Goal: Find specific page/section: Find specific page/section

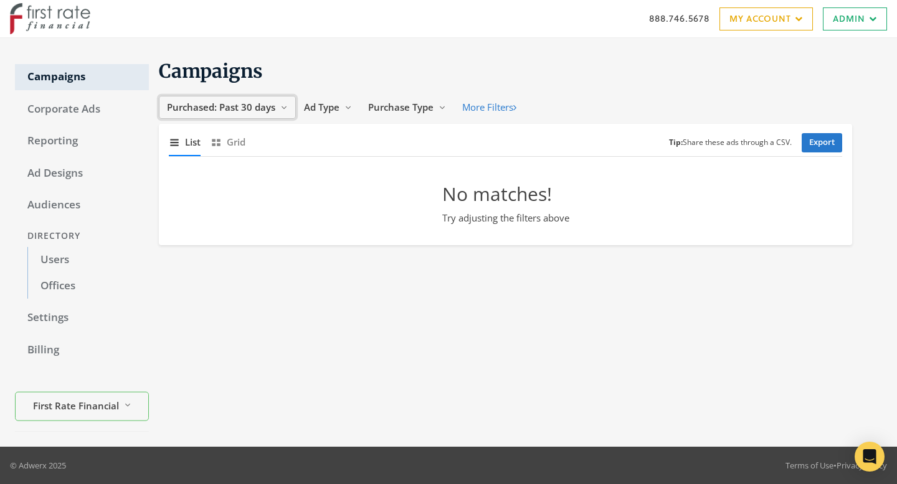
click at [250, 113] on button "Purchased: Past 30 days Reveal list of Purchased: Past 30 days" at bounding box center [227, 107] width 137 height 23
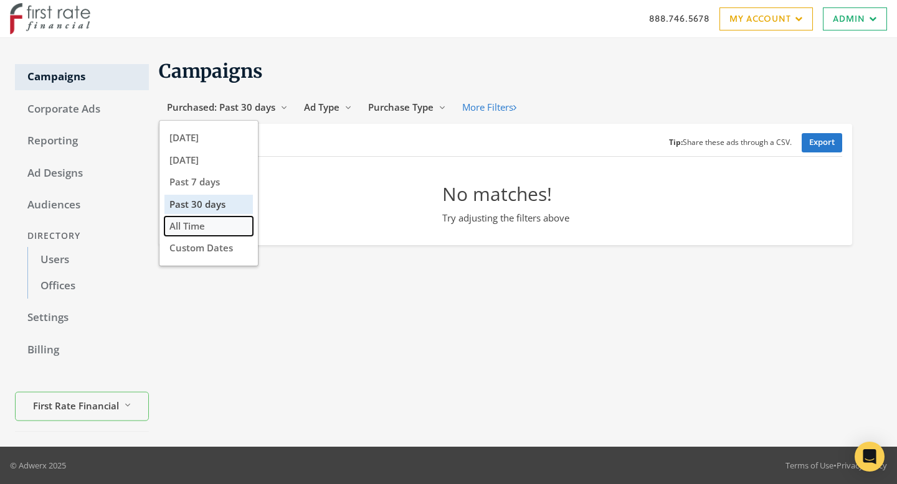
click at [221, 232] on button "All Time" at bounding box center [208, 226] width 88 height 19
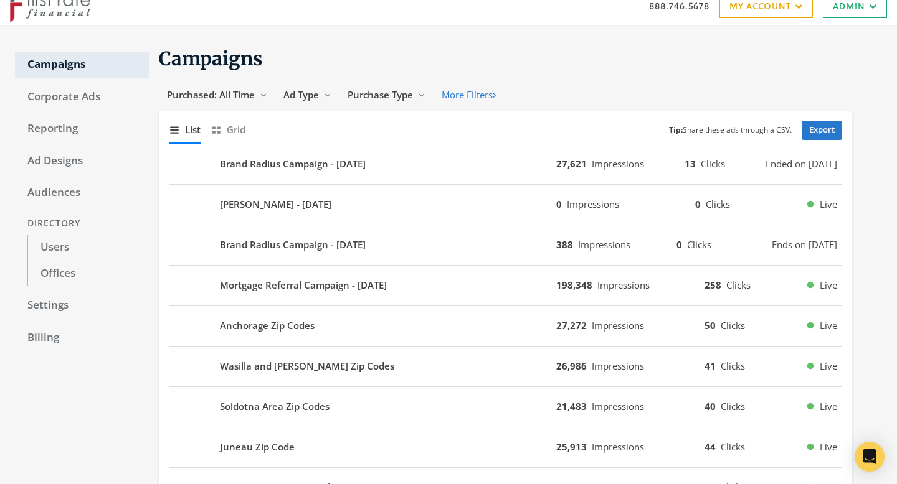
scroll to position [14, 0]
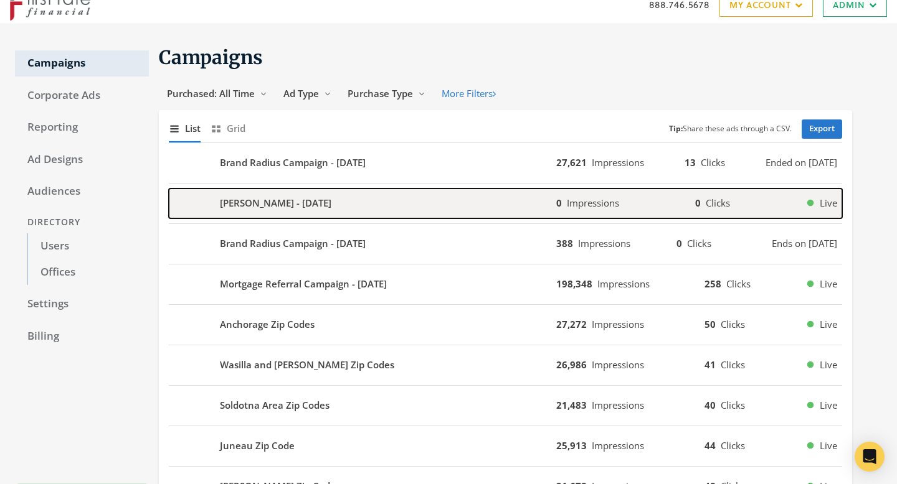
click at [479, 200] on div "[PERSON_NAME] - [DATE]" at bounding box center [362, 204] width 387 height 30
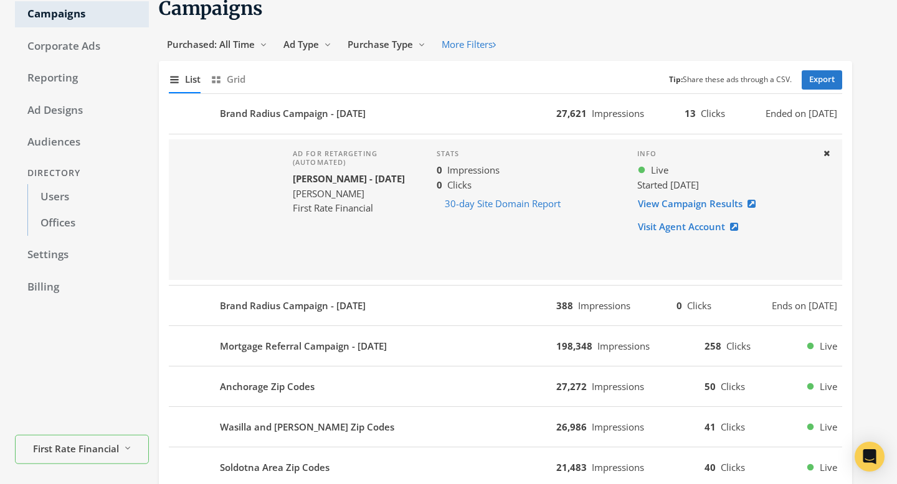
scroll to position [110, 0]
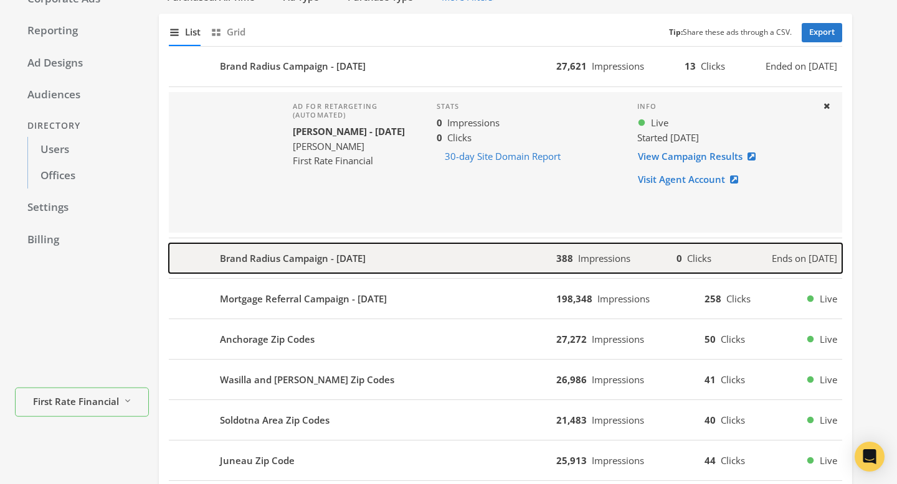
click at [474, 248] on div "Brand Radius Campaign - [DATE]" at bounding box center [362, 258] width 387 height 30
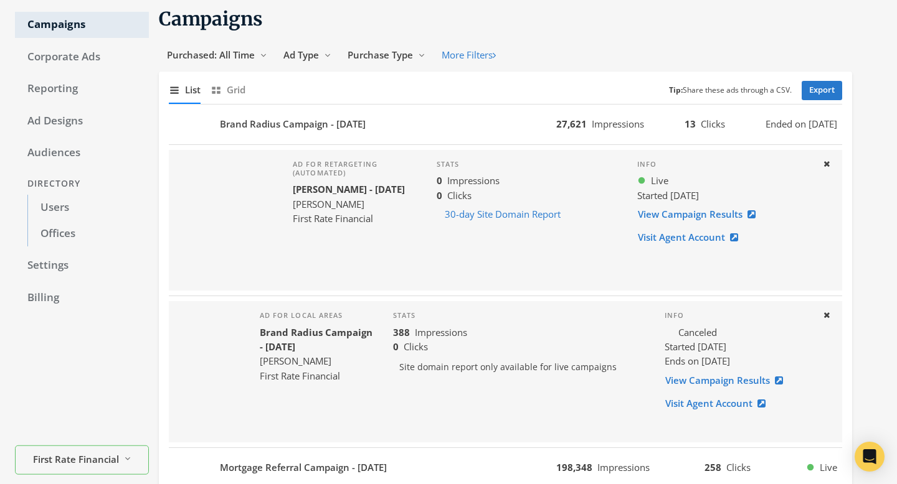
scroll to position [26, 0]
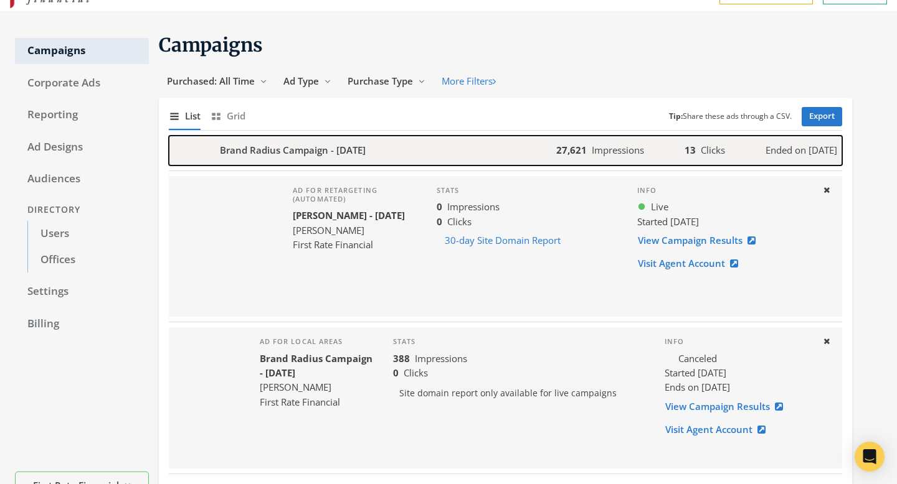
click at [448, 154] on div "Brand Radius Campaign - [DATE]" at bounding box center [362, 151] width 387 height 30
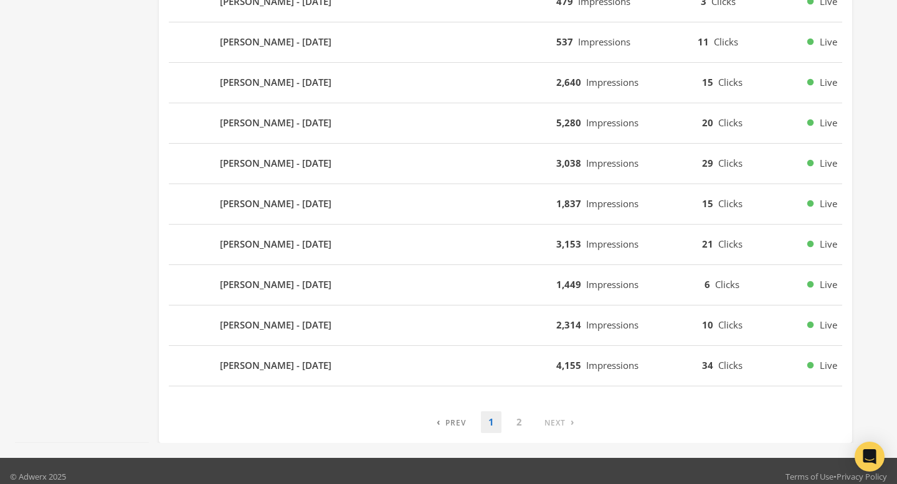
scroll to position [1086, 0]
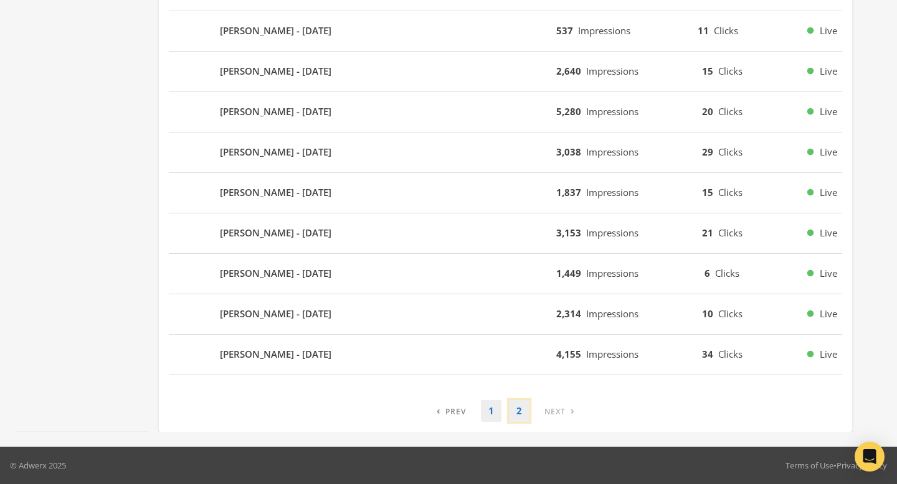
click at [527, 408] on link "2" at bounding box center [519, 411] width 21 height 22
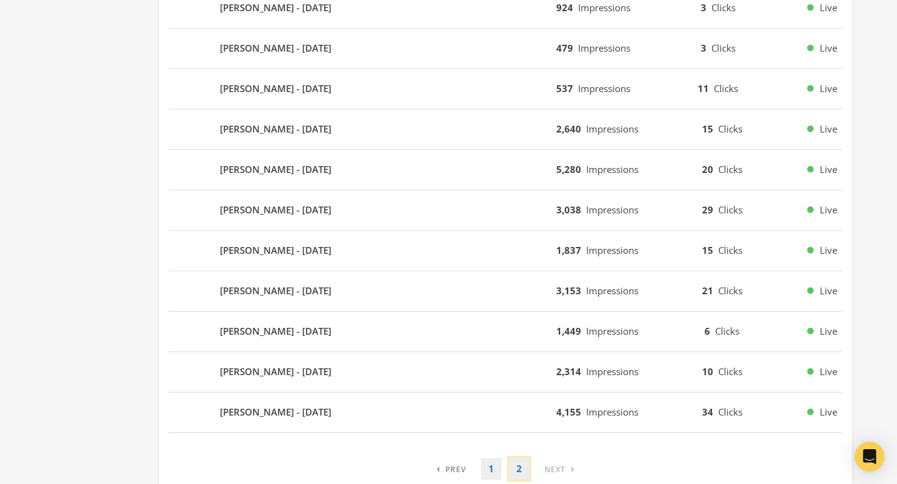
scroll to position [0, 0]
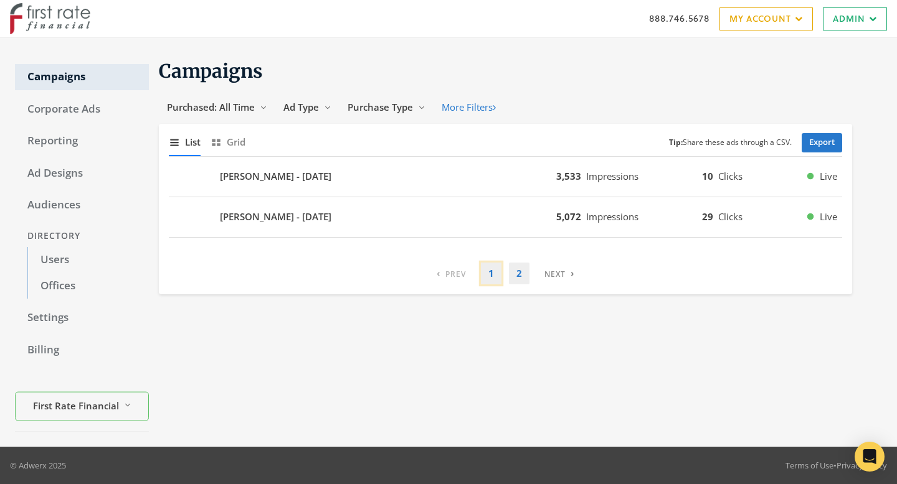
click at [497, 272] on link "1" at bounding box center [491, 274] width 21 height 22
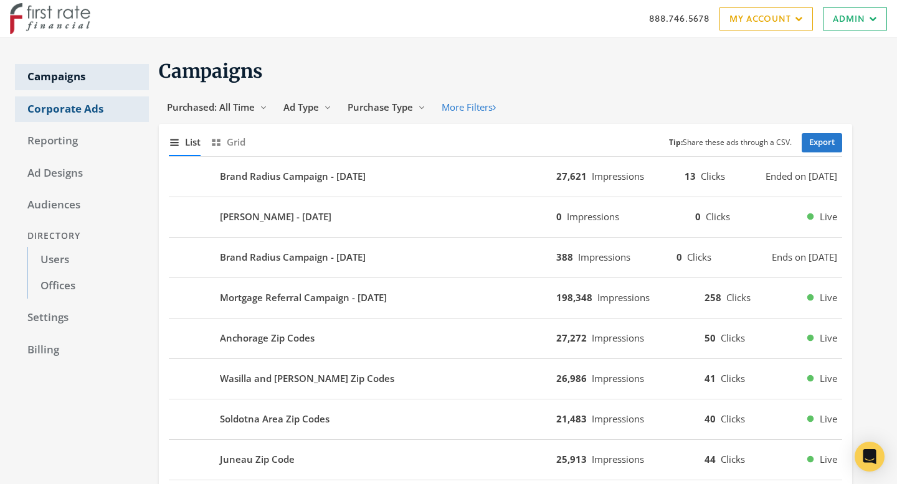
click at [96, 117] on link "Corporate Ads" at bounding box center [82, 110] width 134 height 26
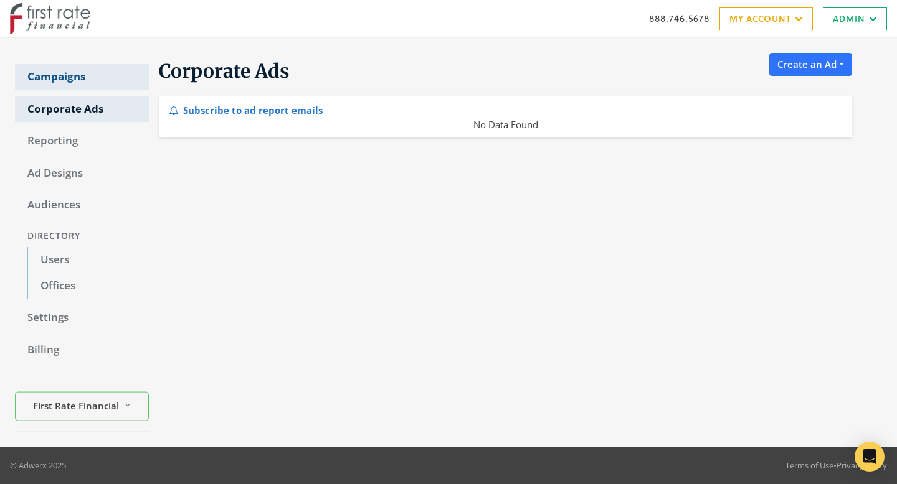
click at [70, 77] on link "Campaigns" at bounding box center [82, 77] width 134 height 26
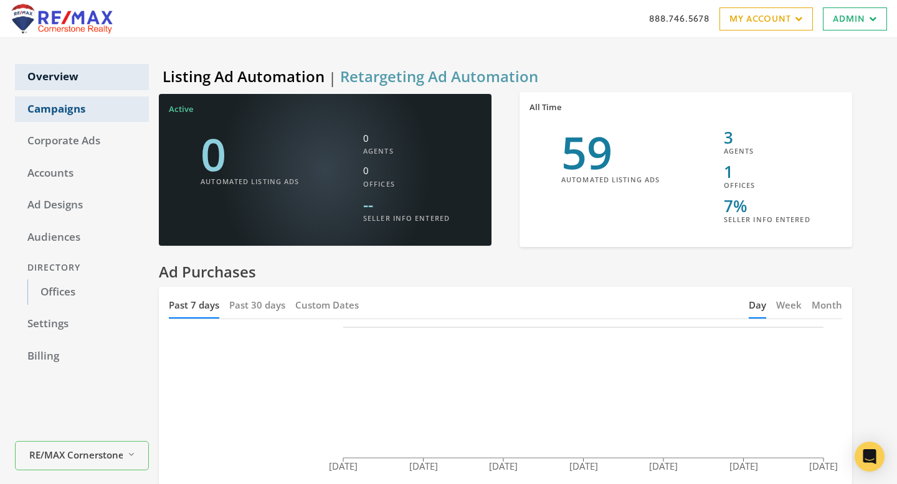
click at [82, 113] on link "Campaigns" at bounding box center [82, 110] width 134 height 26
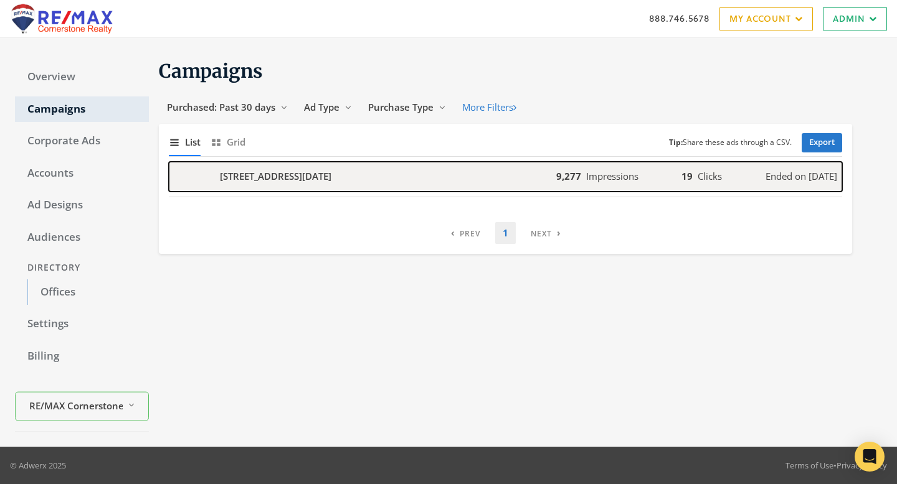
click at [402, 167] on div "406 SUMMIT St - 2025-09-01" at bounding box center [362, 177] width 387 height 30
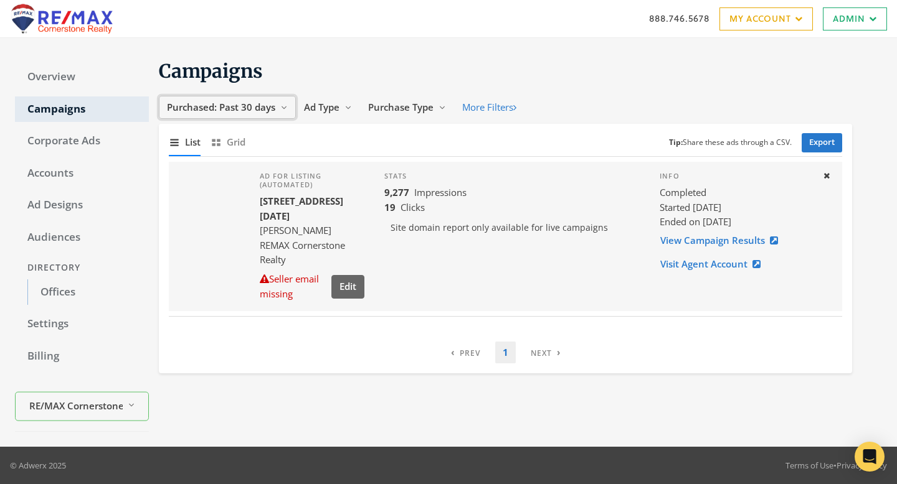
click at [238, 105] on span "Purchased: Past 30 days" at bounding box center [221, 107] width 108 height 12
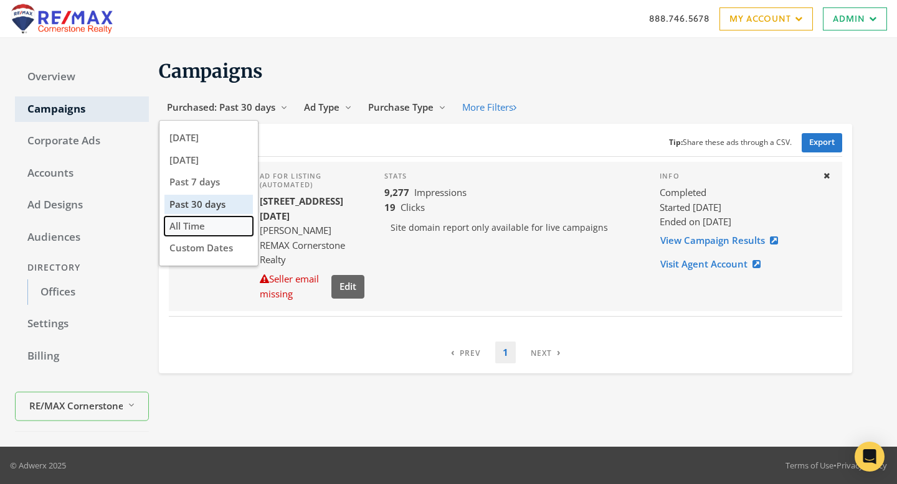
click at [242, 223] on button "All Time" at bounding box center [208, 226] width 88 height 19
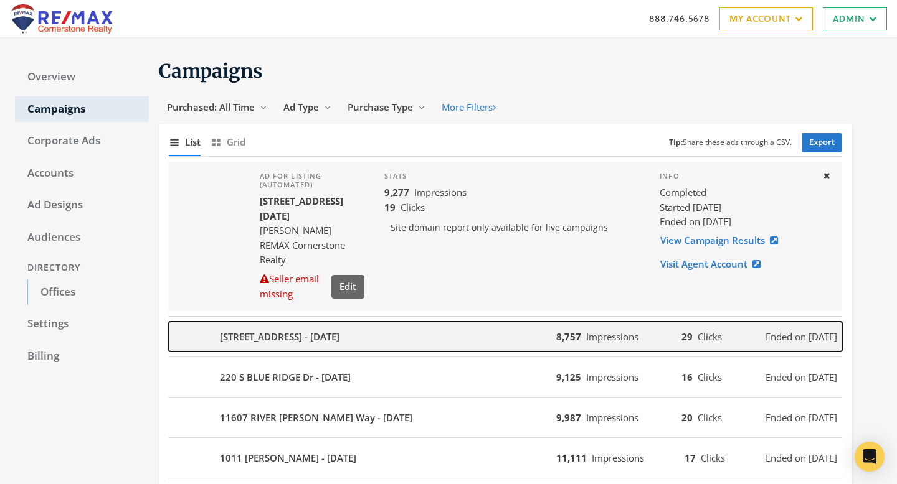
click at [436, 330] on div "9829 PLAZA VIEW Way - 2025-08-23" at bounding box center [362, 337] width 387 height 30
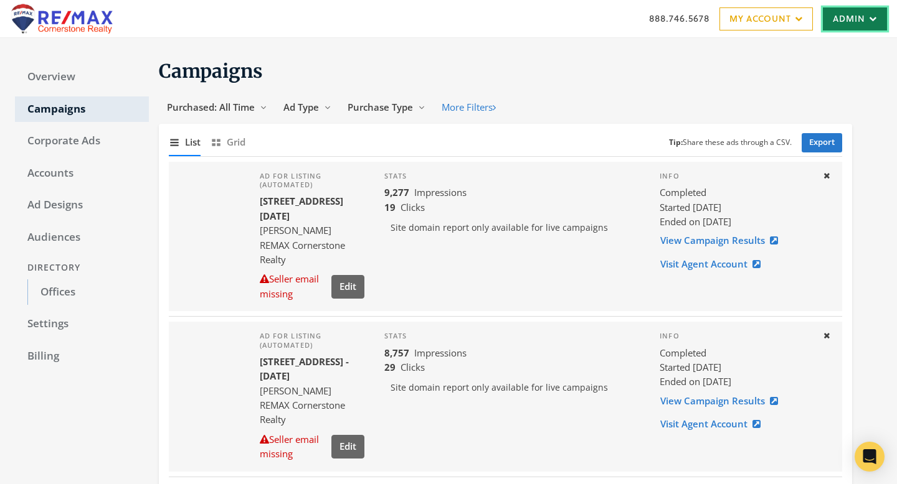
click at [861, 22] on link "Admin" at bounding box center [855, 18] width 64 height 23
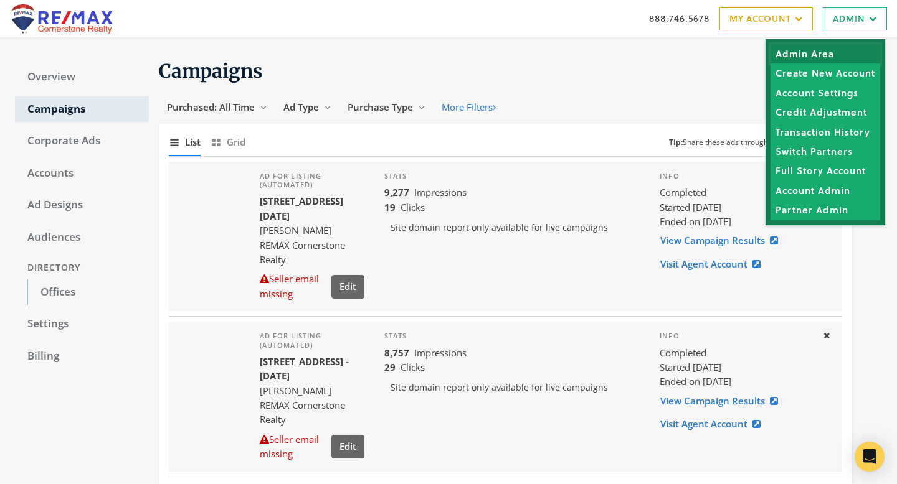
click at [856, 55] on link "Admin Area" at bounding box center [825, 53] width 110 height 19
